Goal: Transaction & Acquisition: Book appointment/travel/reservation

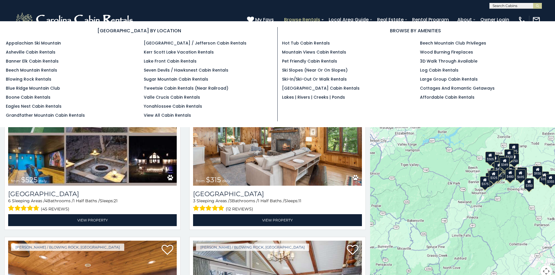
scroll to position [3, 0]
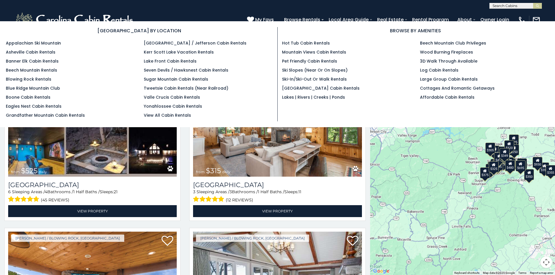
click at [13, 66] on ul "Appalachian Ski Mountain Asheville Cabin Rentals Banner Elk Cabin Rentals Beech…" at bounding box center [70, 79] width 129 height 78
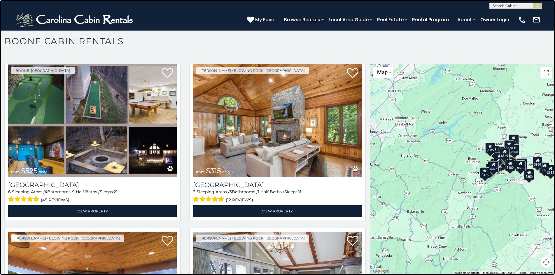
click at [9, 95] on link at bounding box center [277, 137] width 555 height 275
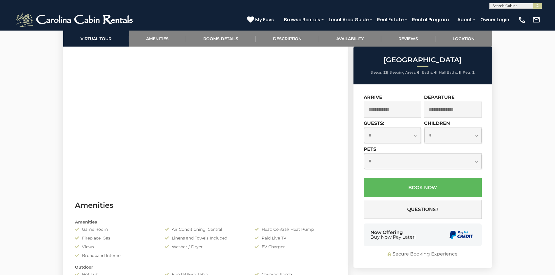
scroll to position [488, 0]
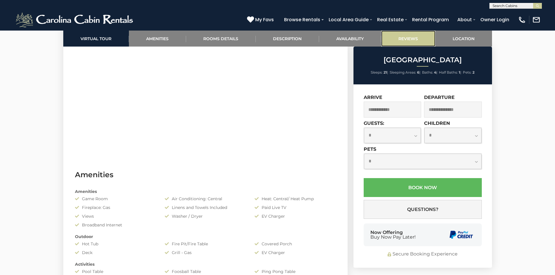
click at [391, 35] on link "Reviews" at bounding box center [408, 39] width 54 height 16
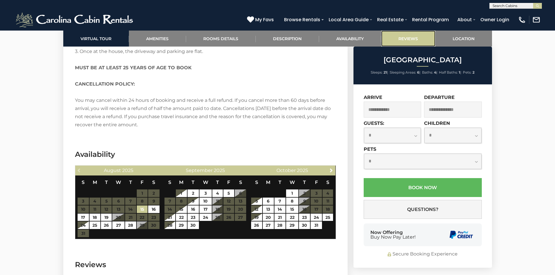
scroll to position [1699, 0]
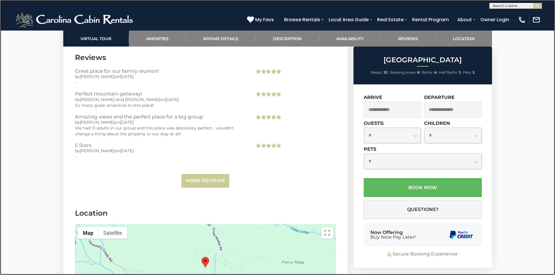
click at [6, 21] on link at bounding box center [277, 137] width 555 height 275
